Goal: Task Accomplishment & Management: Use online tool/utility

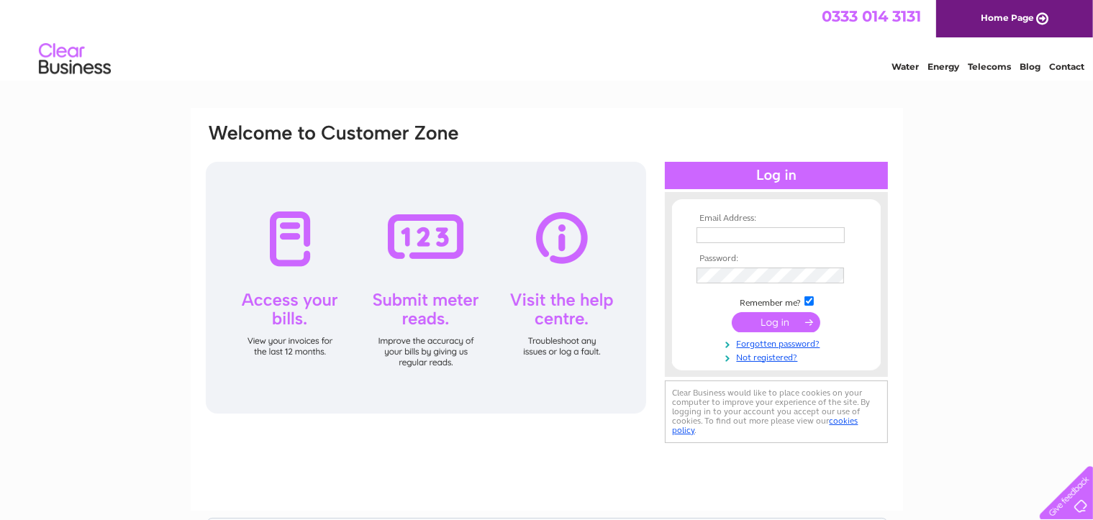
type input "[EMAIL_ADDRESS][DOMAIN_NAME]"
click at [781, 319] on input "submit" at bounding box center [776, 322] width 89 height 20
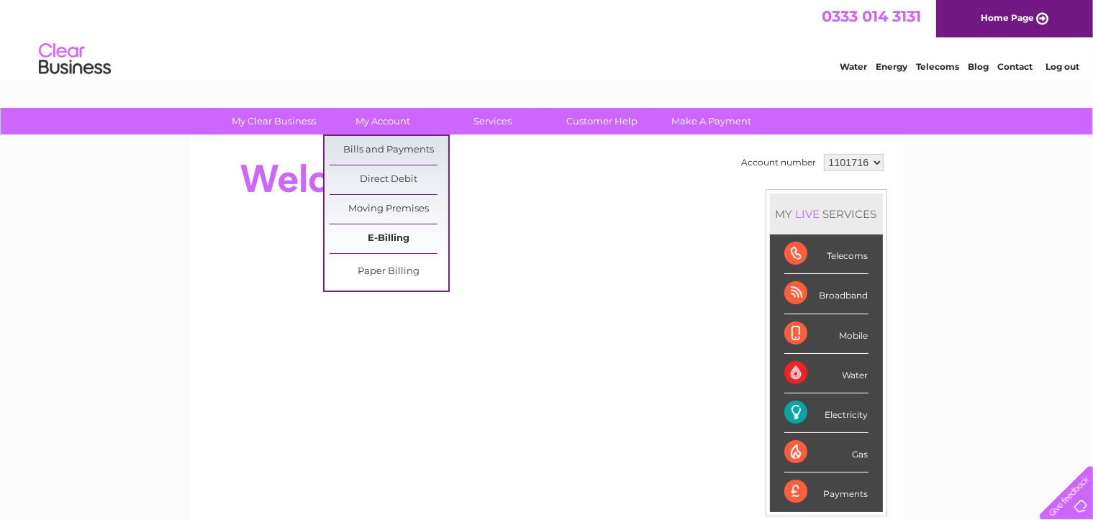
click at [381, 240] on link "E-Billing" at bounding box center [389, 238] width 119 height 29
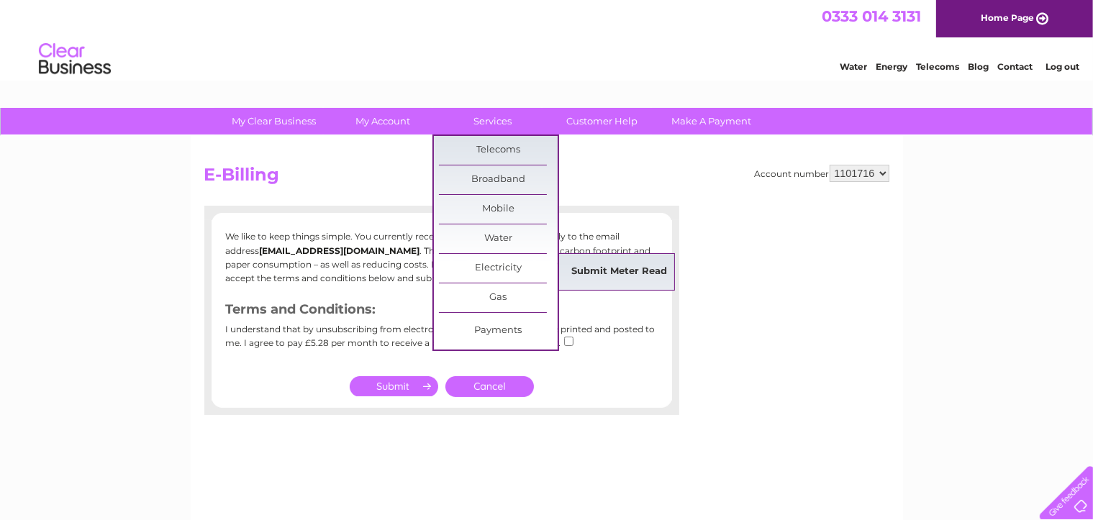
click at [604, 271] on link "Submit Meter Read" at bounding box center [619, 272] width 119 height 29
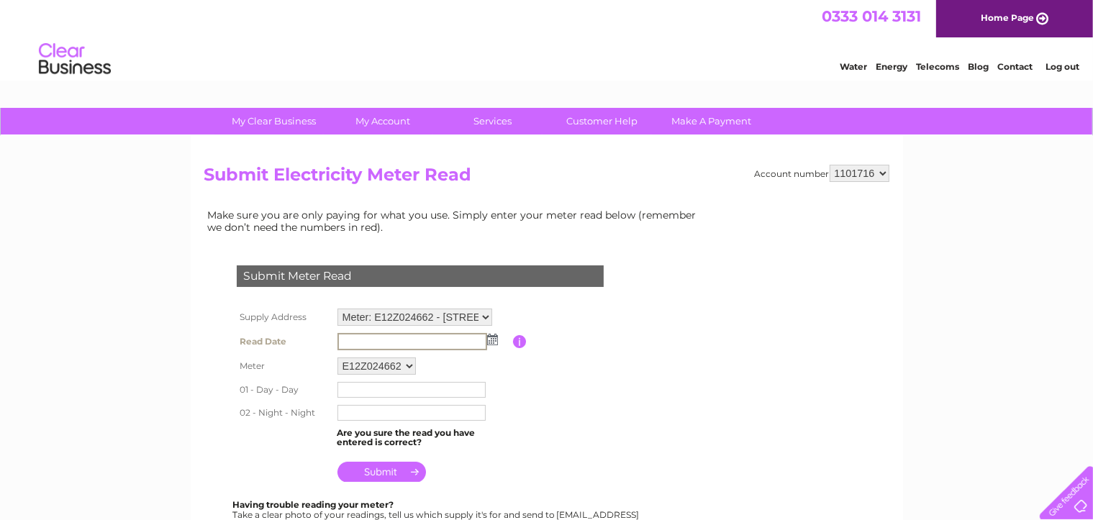
click at [384, 343] on input "text" at bounding box center [412, 341] width 150 height 17
click at [491, 341] on img at bounding box center [492, 340] width 11 height 12
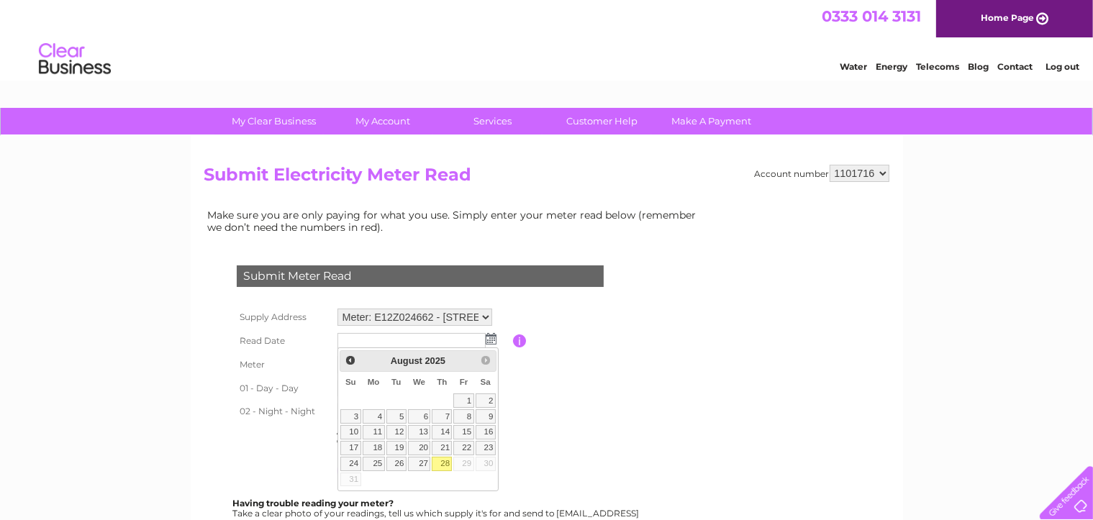
click at [444, 462] on link "28" at bounding box center [442, 464] width 20 height 14
type input "2025/08/28"
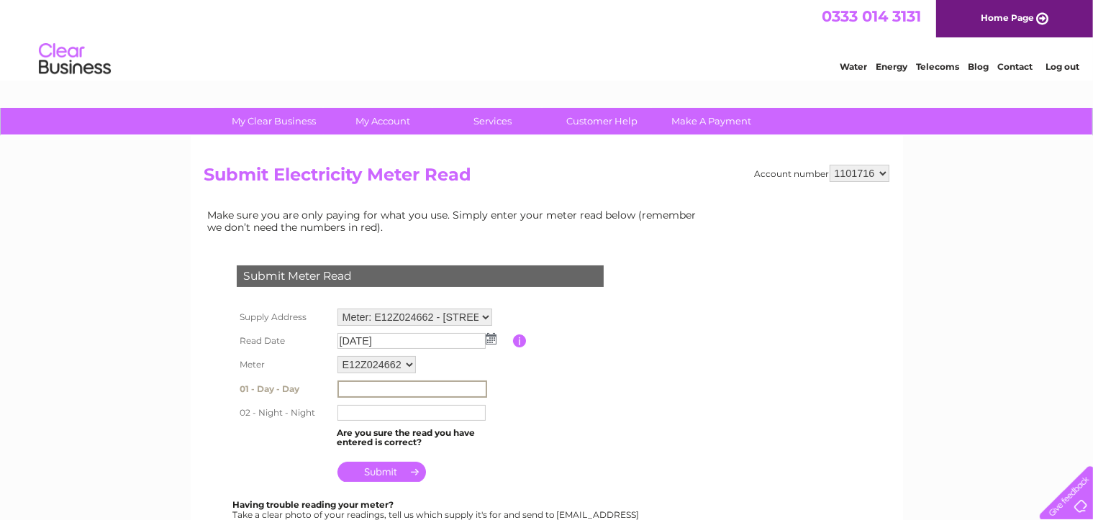
click at [374, 387] on input "text" at bounding box center [412, 389] width 150 height 17
type input "00213041"
click at [366, 414] on input "text" at bounding box center [412, 412] width 150 height 17
type input "0029742"
click at [391, 469] on input "submit" at bounding box center [381, 471] width 89 height 20
